Goal: Task Accomplishment & Management: Complete application form

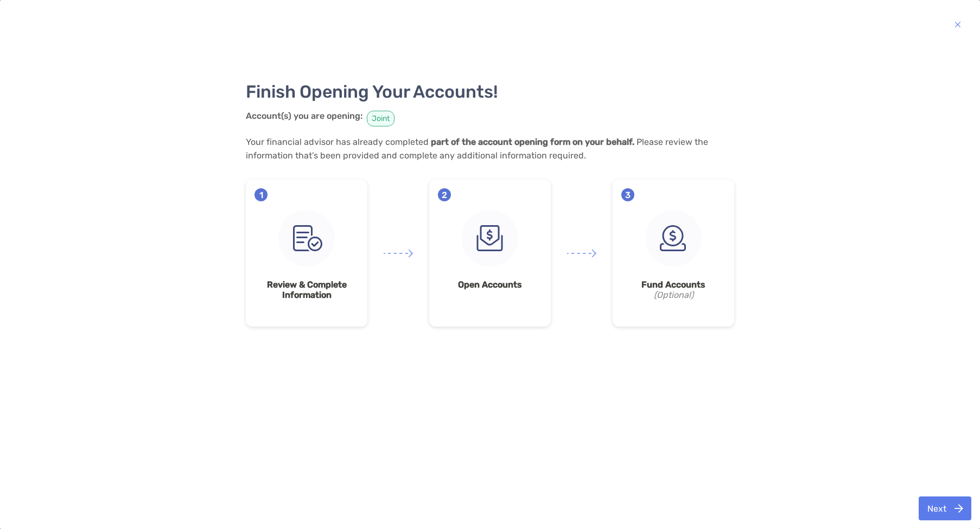
click at [932, 505] on button "Next" at bounding box center [945, 509] width 53 height 24
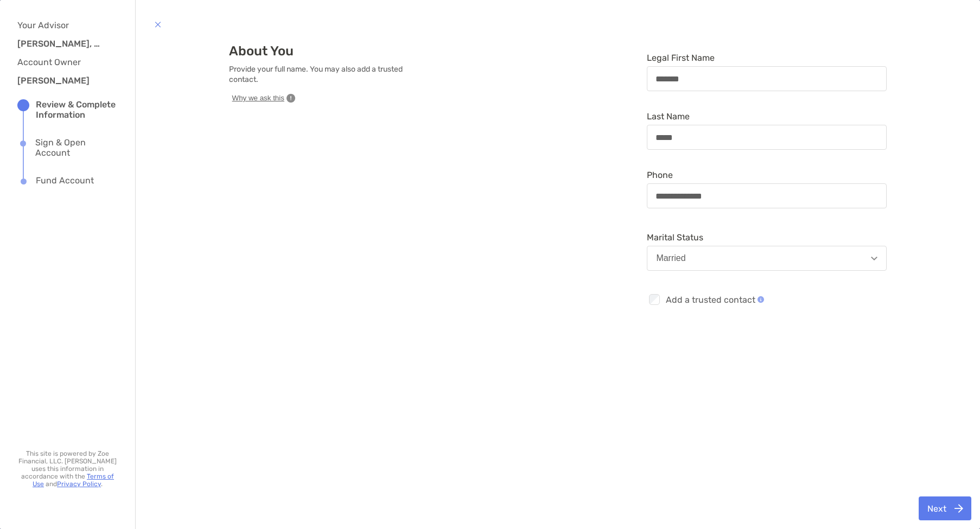
click at [944, 504] on button "Next" at bounding box center [945, 509] width 53 height 24
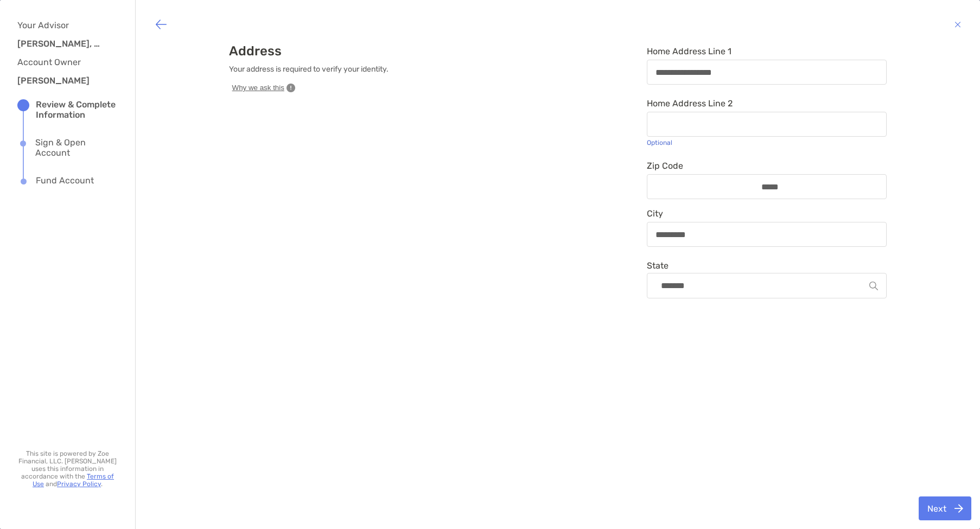
click at [943, 510] on button "Next" at bounding box center [945, 509] width 53 height 24
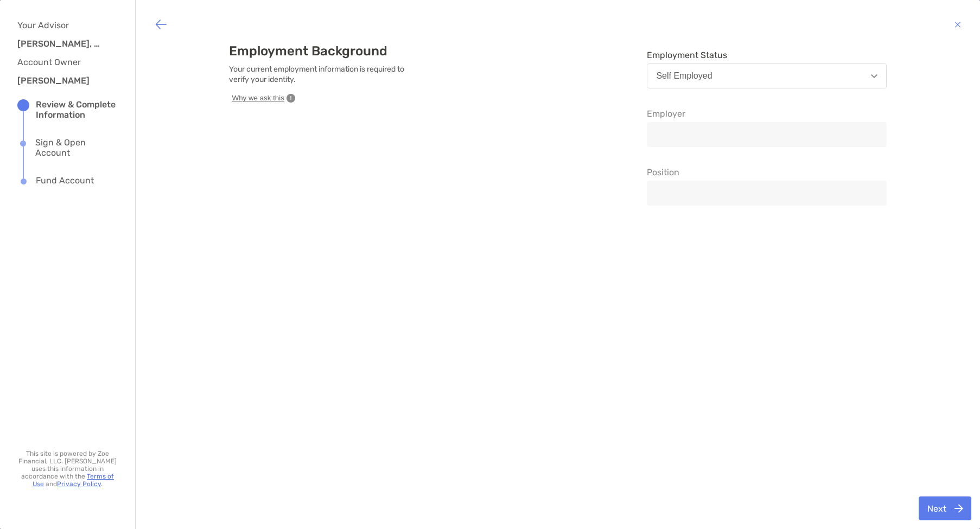
click at [943, 510] on button "Next" at bounding box center [945, 509] width 53 height 24
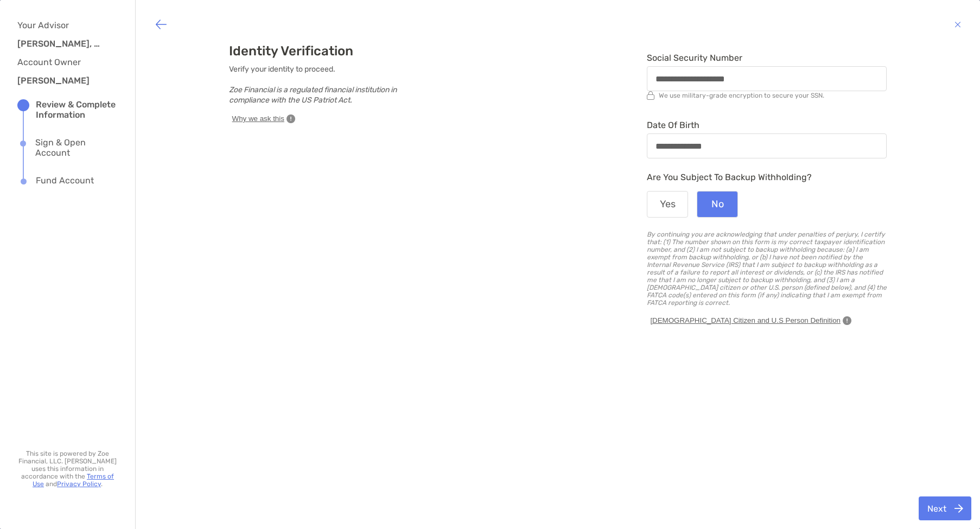
click at [943, 510] on button "Next" at bounding box center [945, 509] width 53 height 24
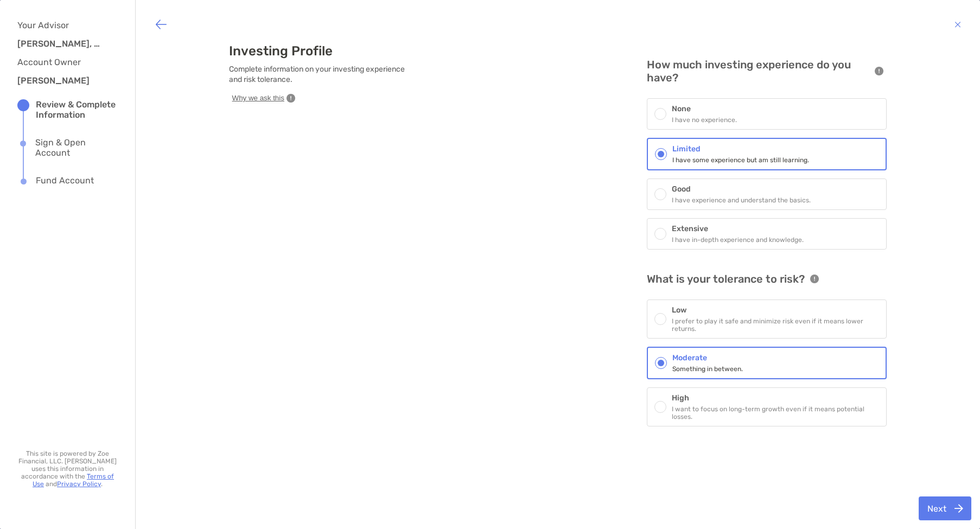
click at [943, 509] on button "Next" at bounding box center [945, 509] width 53 height 24
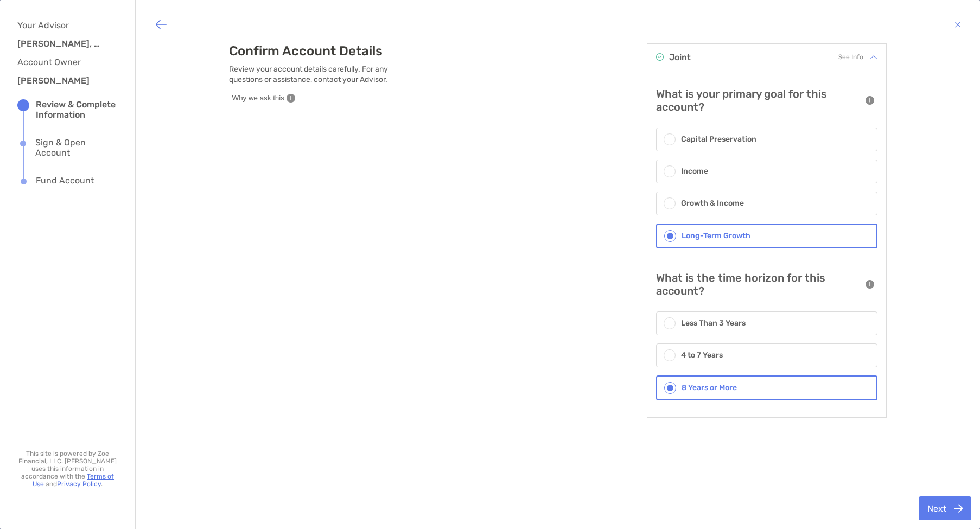
click at [943, 509] on button "Next" at bounding box center [945, 509] width 53 height 24
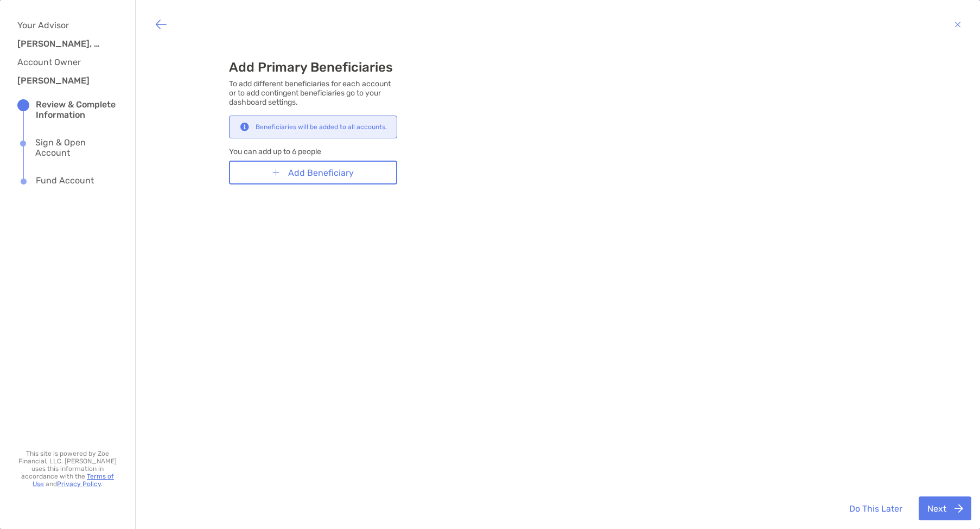
click at [941, 507] on button "Next" at bounding box center [945, 509] width 53 height 24
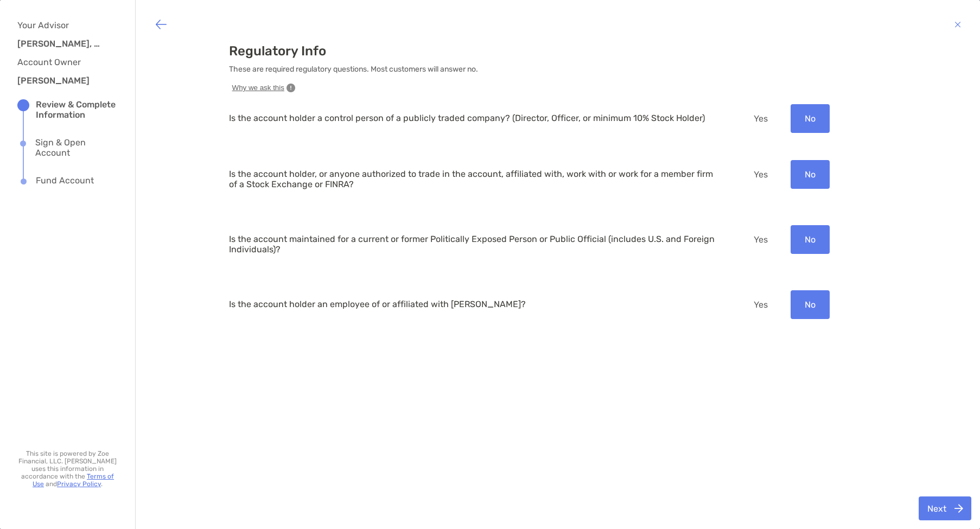
click at [941, 508] on button "Next" at bounding box center [945, 509] width 53 height 24
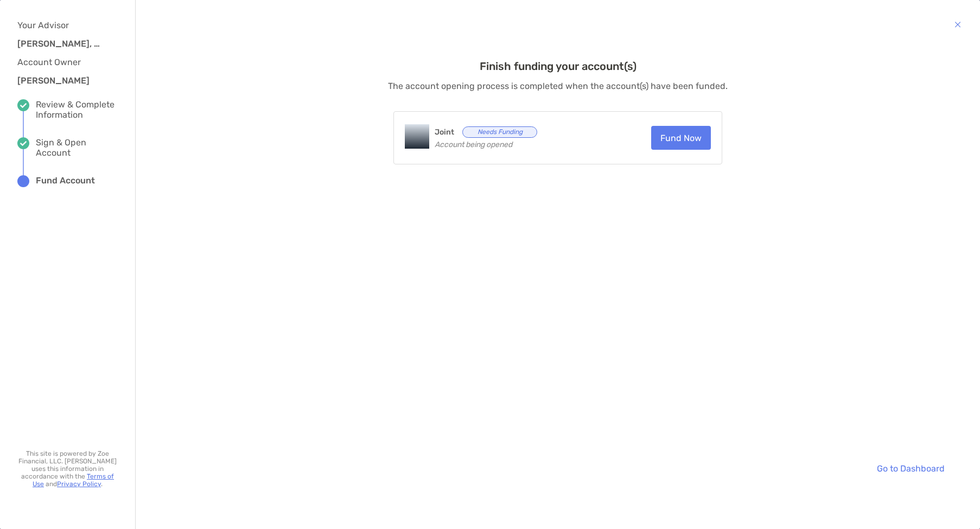
click at [679, 141] on button "Fund Now" at bounding box center [681, 138] width 60 height 24
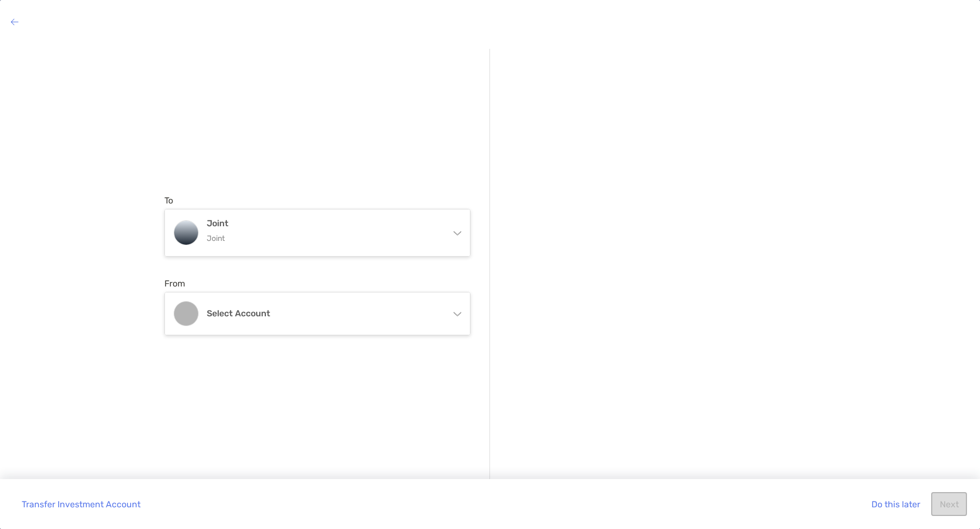
click at [460, 236] on div "Joint Joint" at bounding box center [317, 232] width 305 height 47
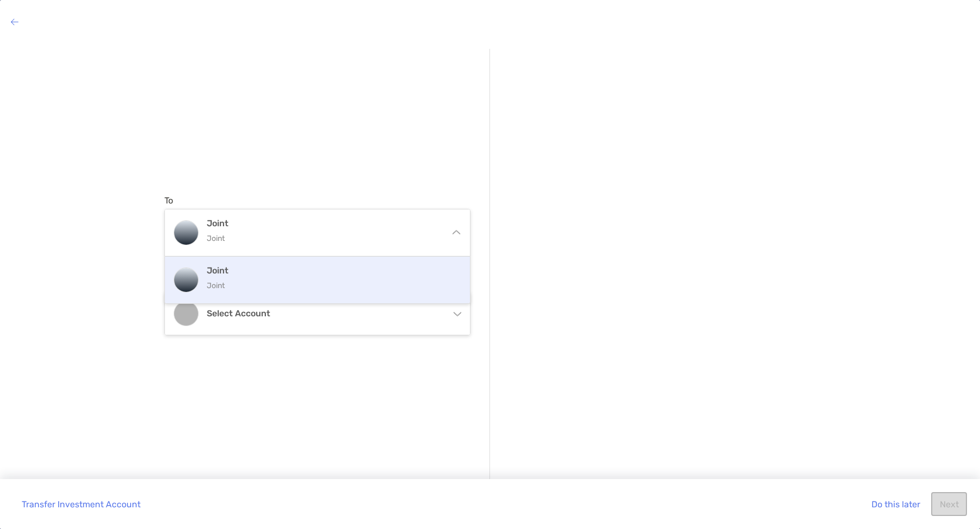
click at [399, 81] on div "To Joint Joint Joint Joint From Select account External Accounts Including acco…" at bounding box center [327, 265] width 326 height 433
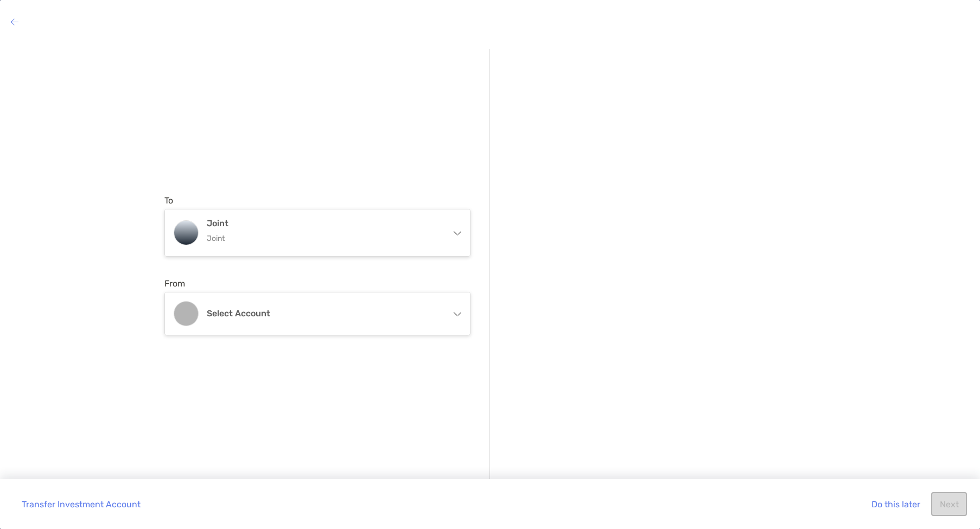
click at [460, 312] on icon at bounding box center [457, 312] width 9 height 9
click at [346, 61] on div "To Joint Joint Joint Joint From Select account External Accounts Including acco…" at bounding box center [327, 265] width 326 height 433
click at [456, 314] on icon at bounding box center [458, 314] width 8 height 4
click at [390, 268] on div "To Joint Joint Joint Joint From Select account External Accounts Including acco…" at bounding box center [327, 265] width 326 height 433
click at [608, 271] on div at bounding box center [662, 289] width 307 height 39
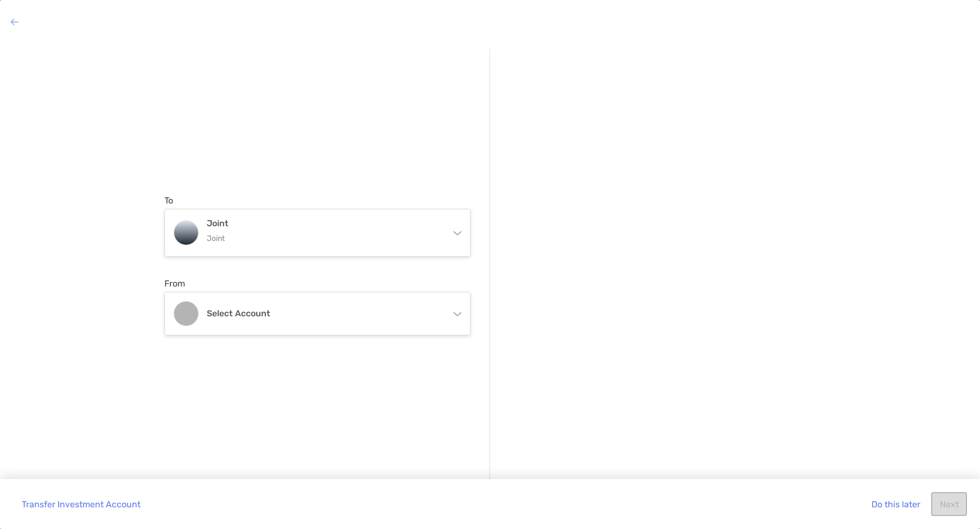
click at [920, 41] on div "To Joint Joint Joint Joint From Select account External Accounts Including acco…" at bounding box center [490, 276] width 980 height 473
